Goal: Find specific page/section: Find specific page/section

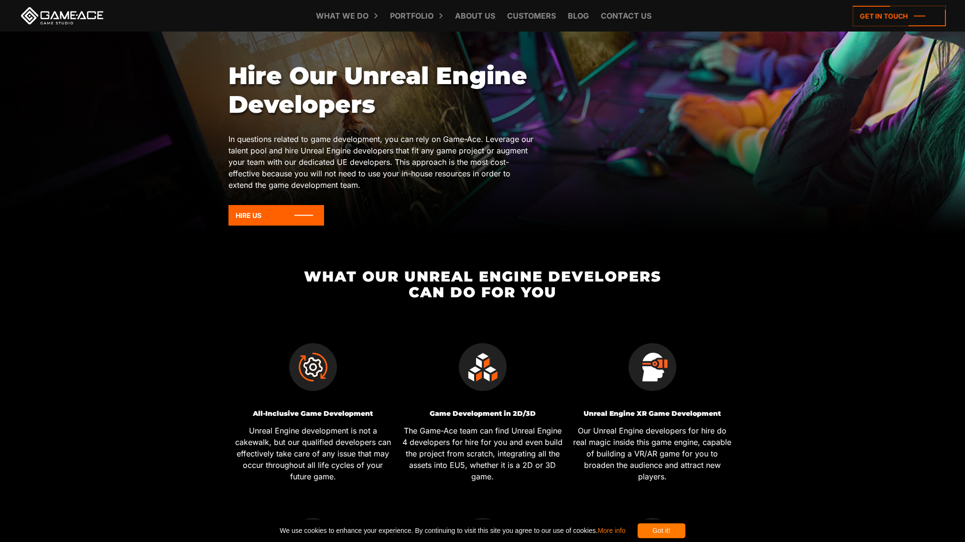
scroll to position [191, 0]
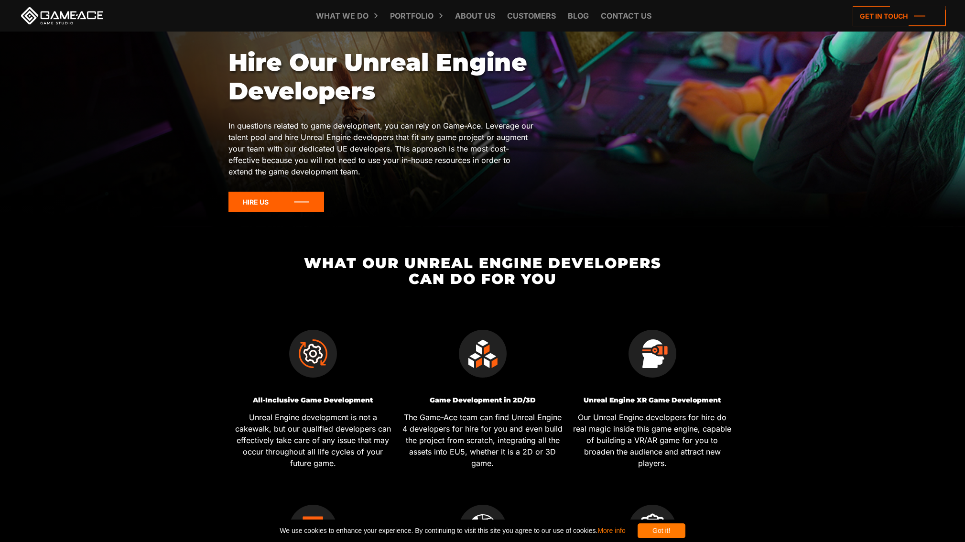
click at [271, 200] on icon at bounding box center [276, 202] width 96 height 21
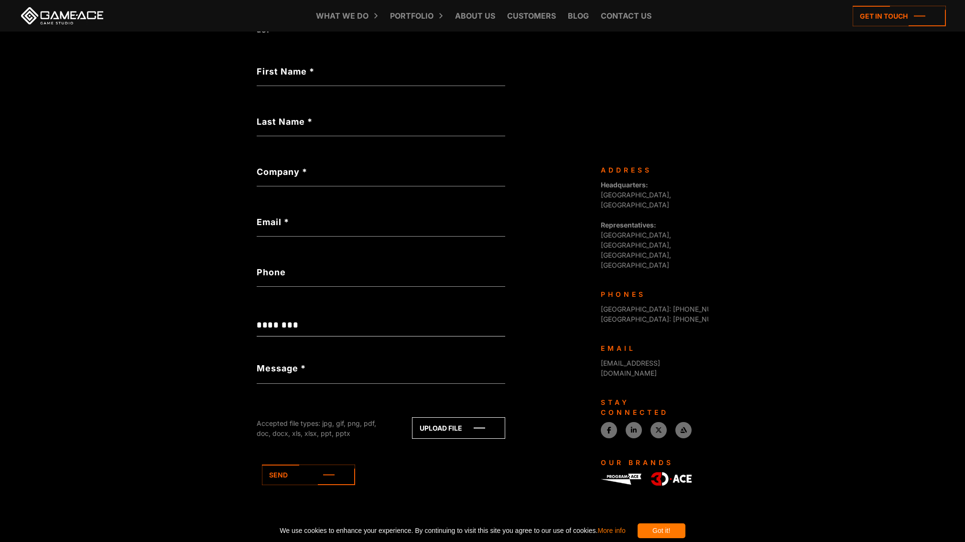
scroll to position [204, 0]
